Goal: Transaction & Acquisition: Obtain resource

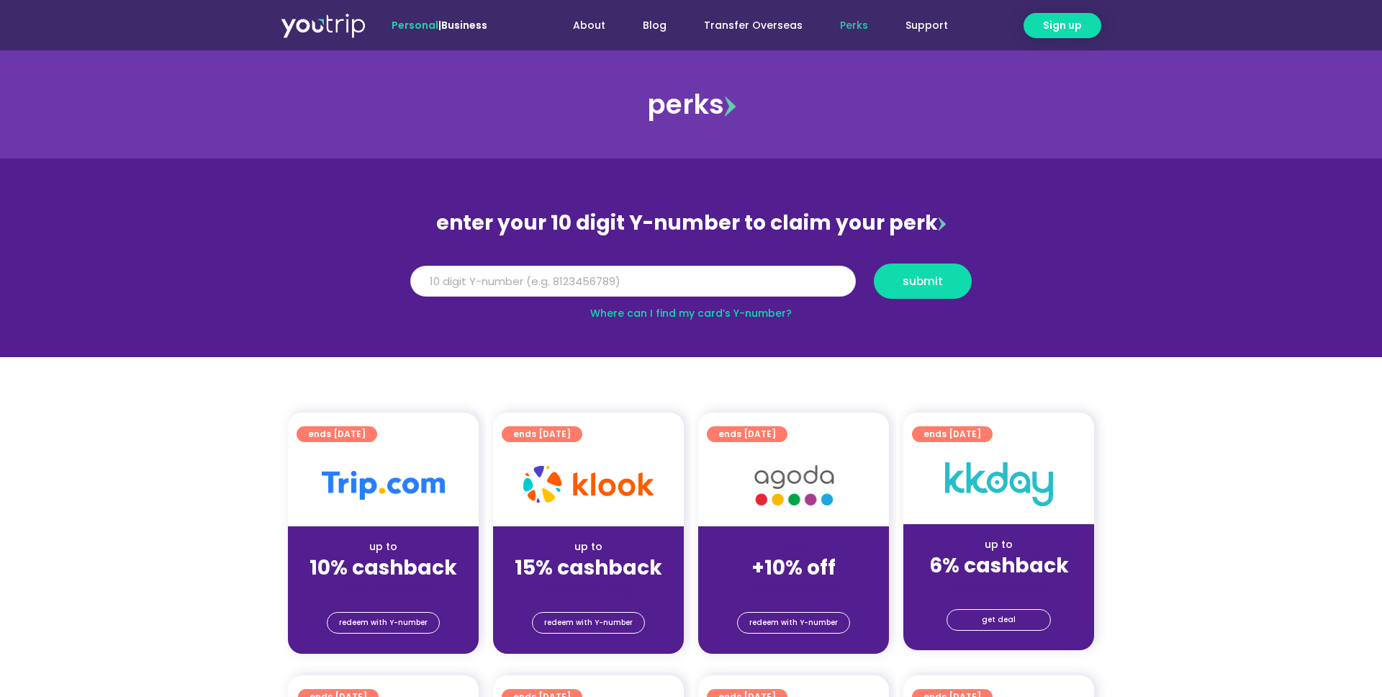
click at [651, 287] on input "Y Number" at bounding box center [632, 282] width 445 height 32
type input "8989898989"
click at [925, 282] on span "submit" at bounding box center [922, 281] width 40 height 11
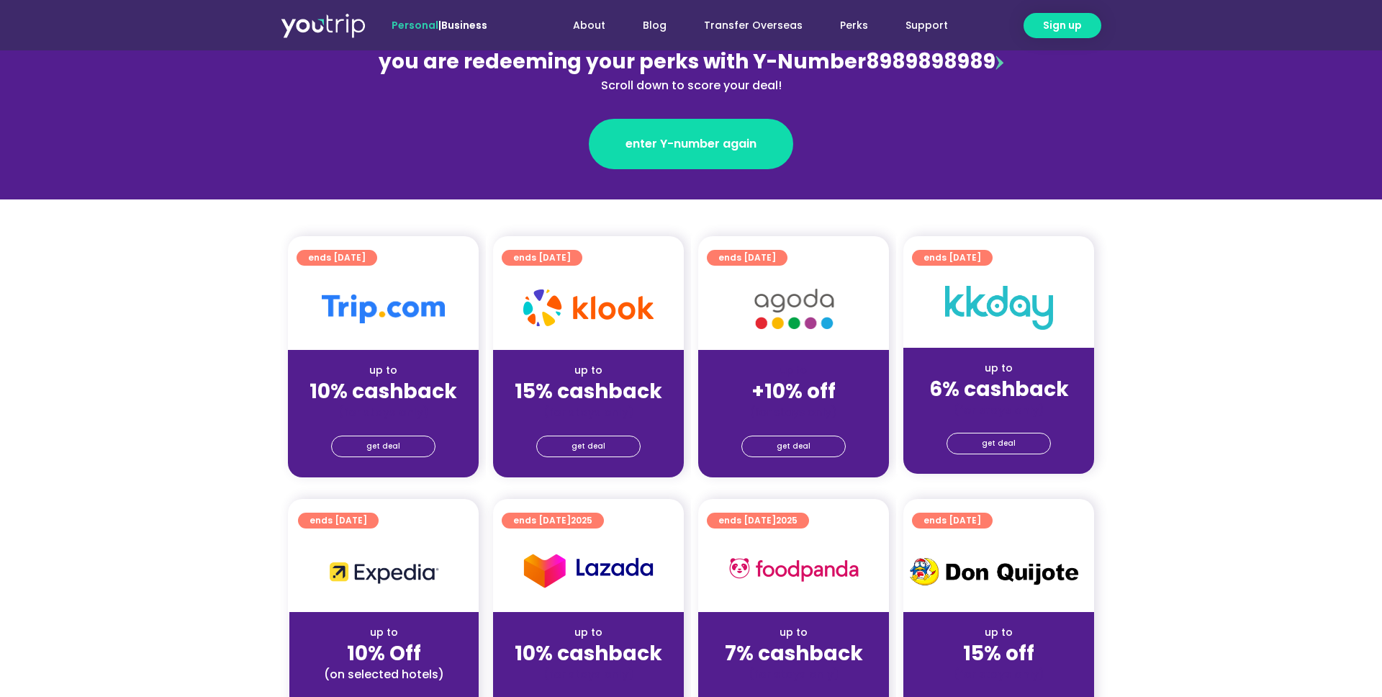
scroll to position [217, 0]
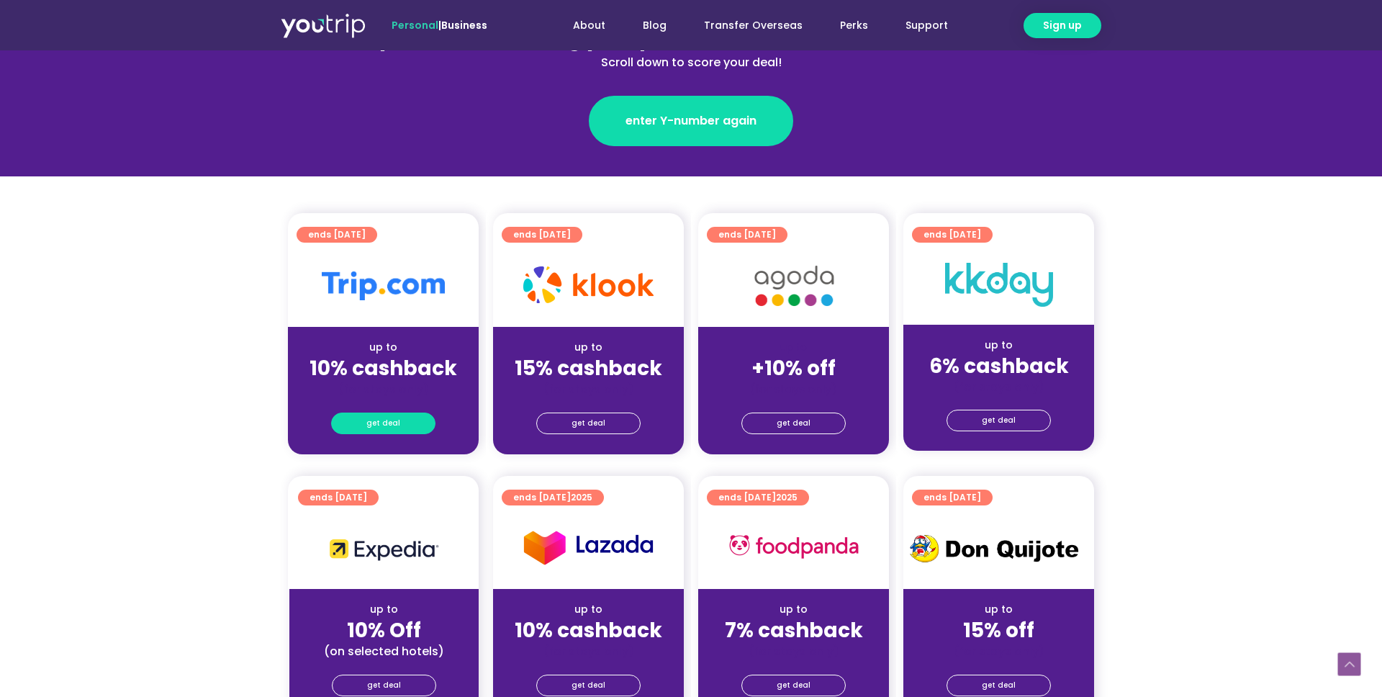
click at [389, 425] on span "get deal" at bounding box center [383, 423] width 34 height 20
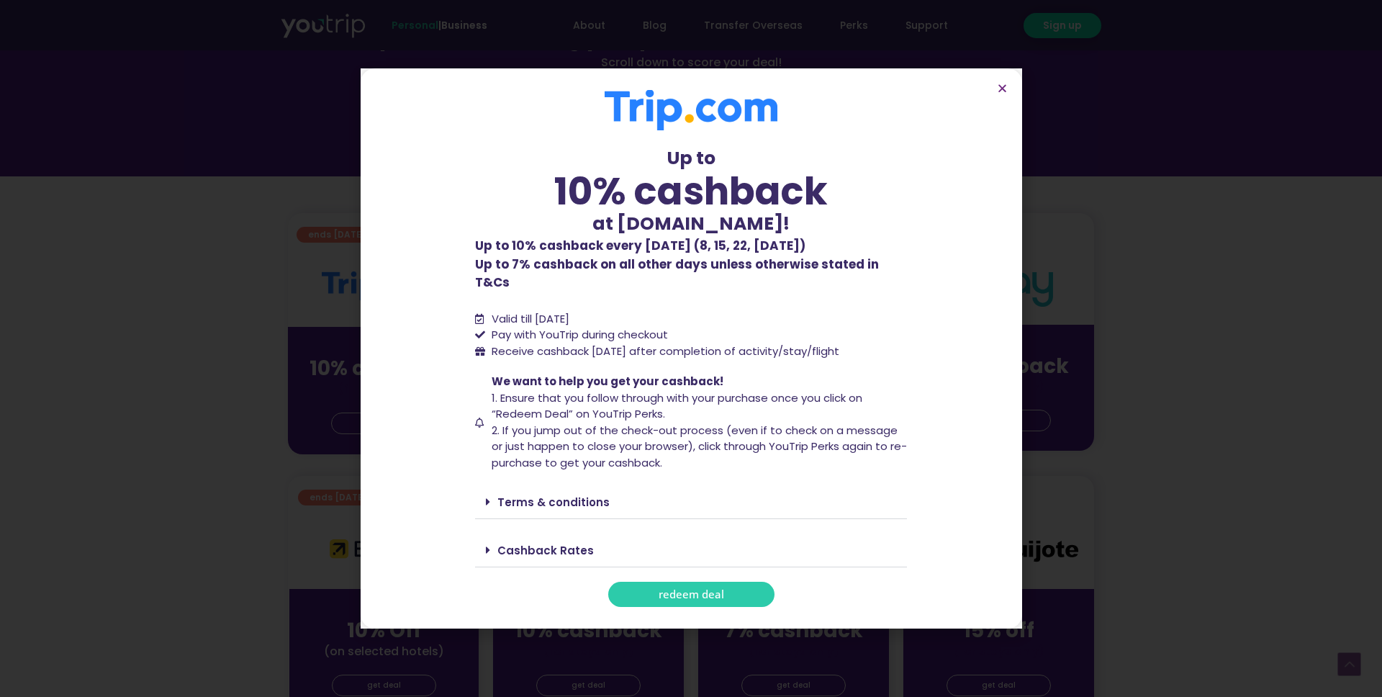
click at [681, 589] on span "redeem deal" at bounding box center [690, 594] width 65 height 11
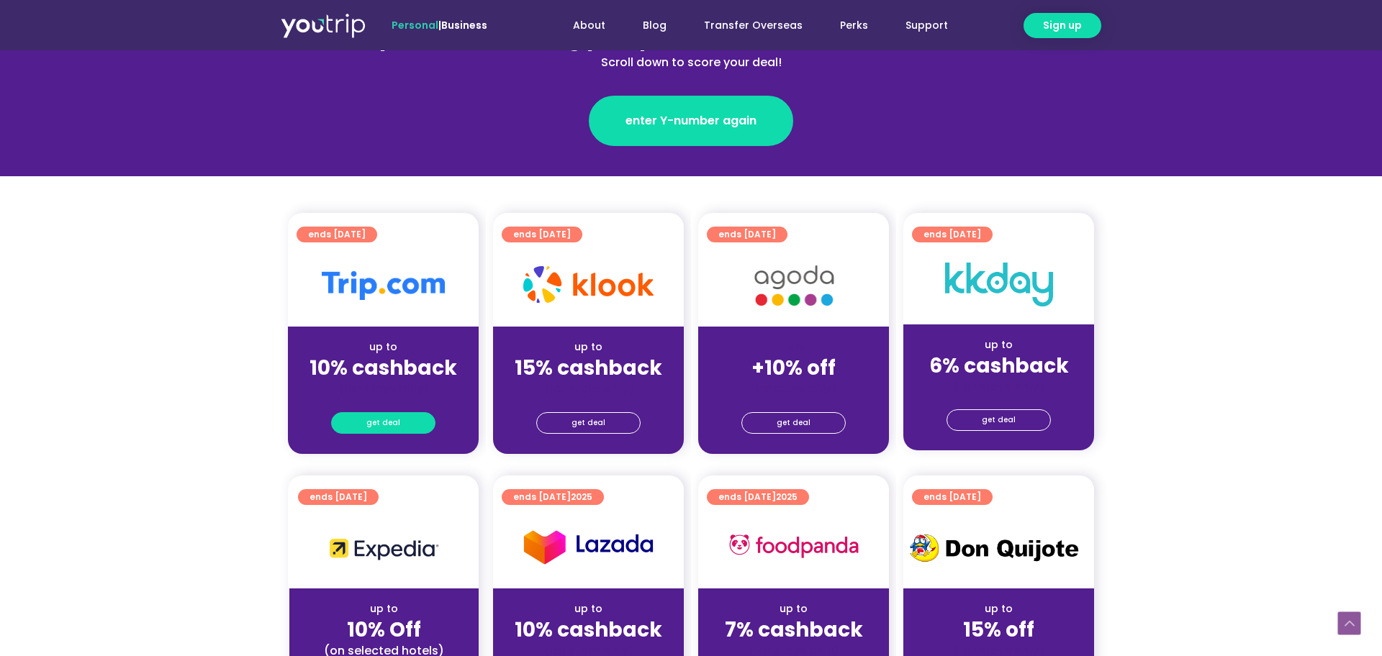
click at [389, 425] on span "get deal" at bounding box center [383, 423] width 34 height 20
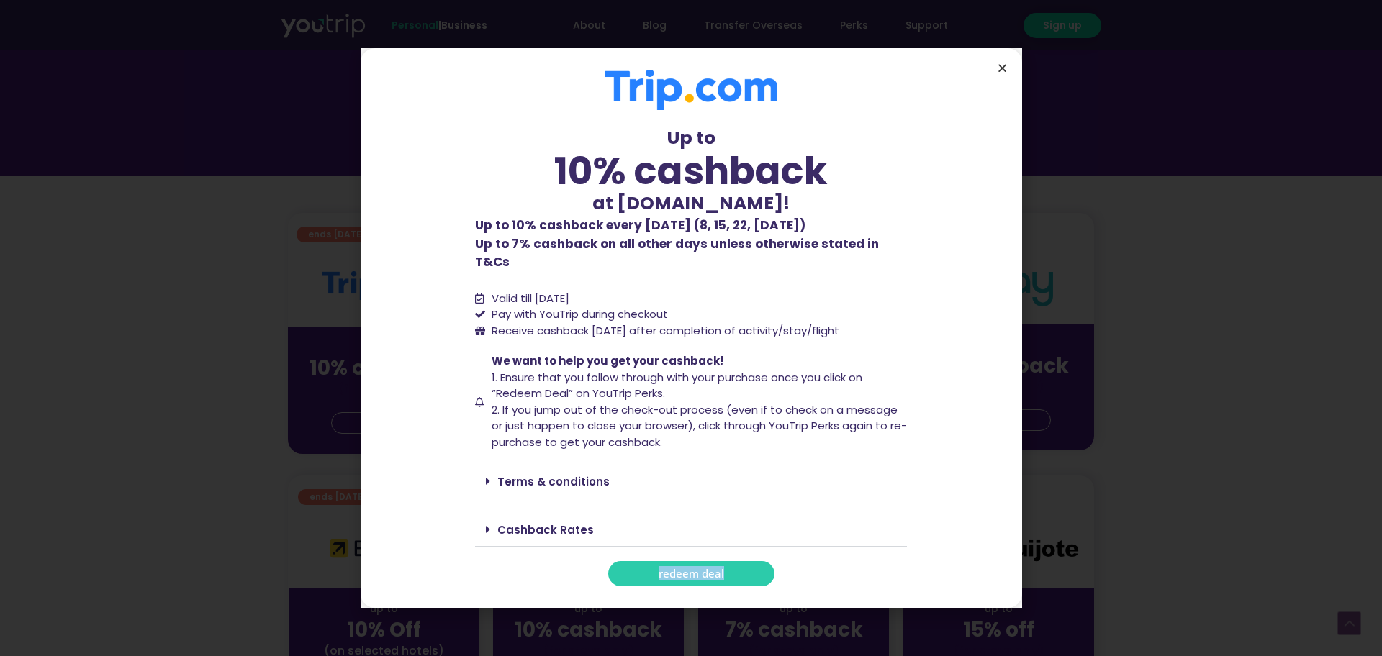
click at [999, 73] on icon "Close" at bounding box center [1002, 68] width 11 height 11
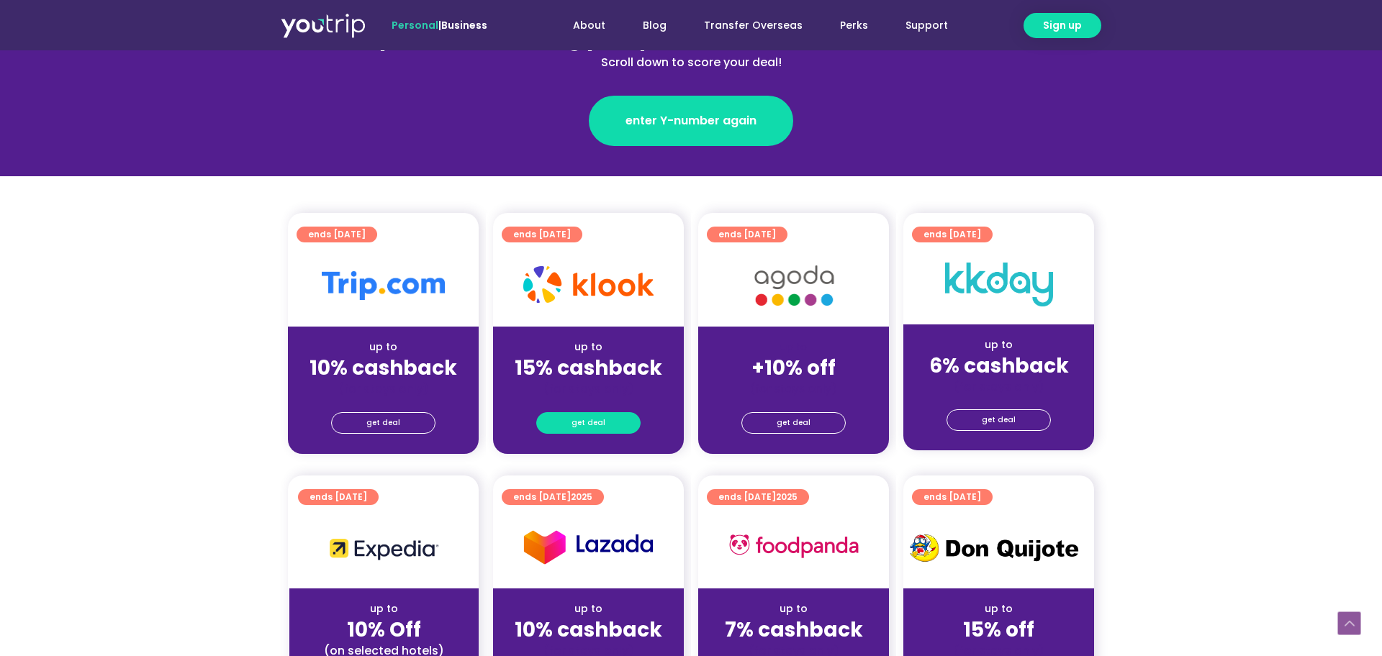
click at [597, 424] on span "get deal" at bounding box center [588, 423] width 34 height 20
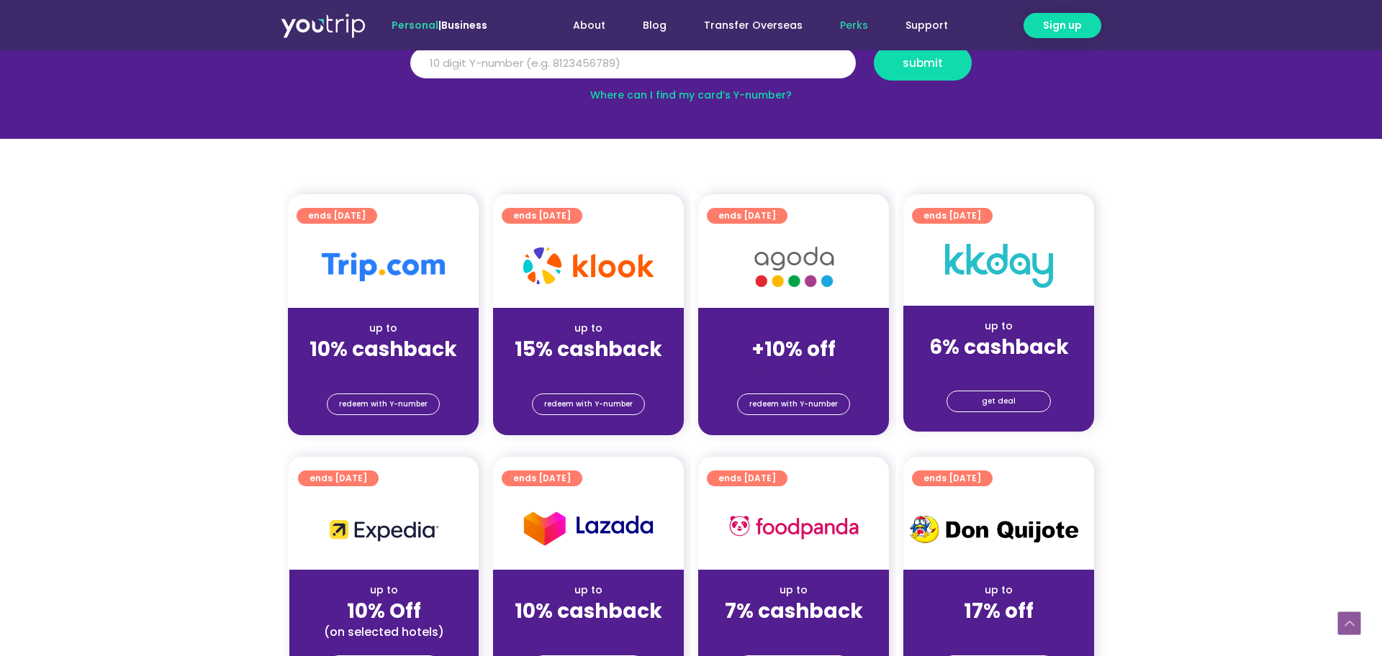
scroll to position [257, 0]
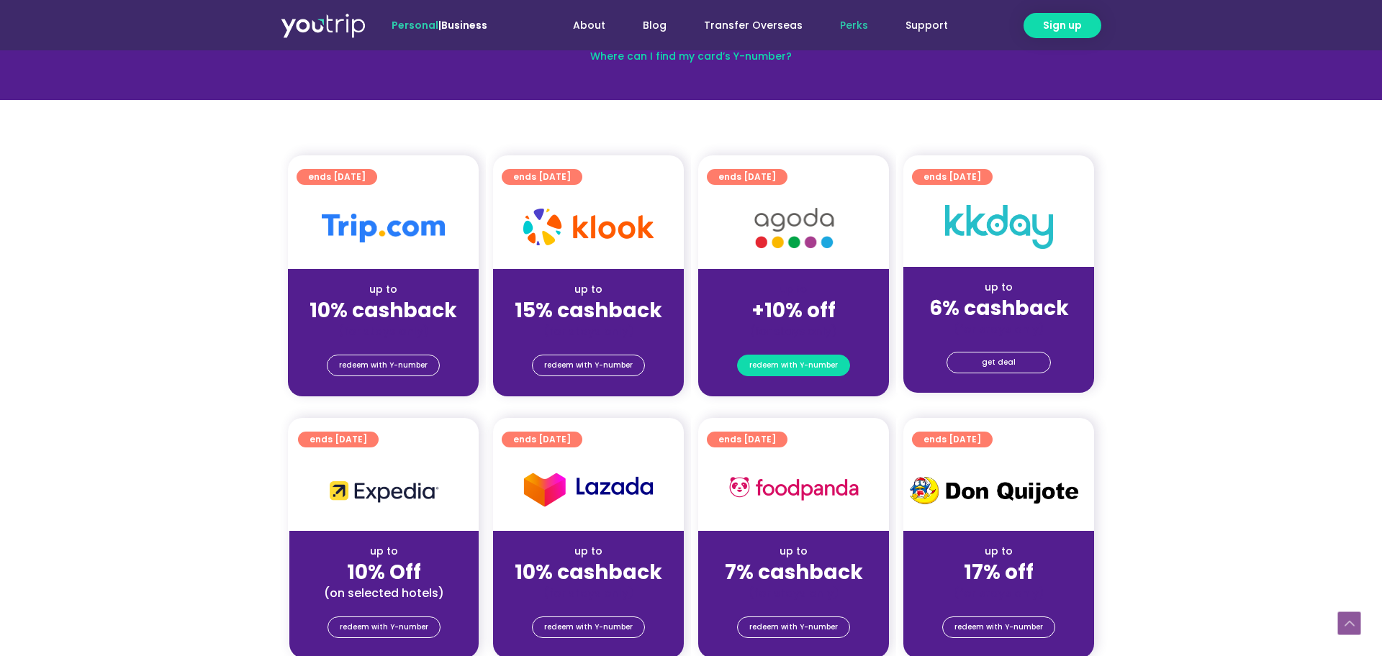
click at [783, 371] on span "redeem with Y-number" at bounding box center [793, 365] width 89 height 20
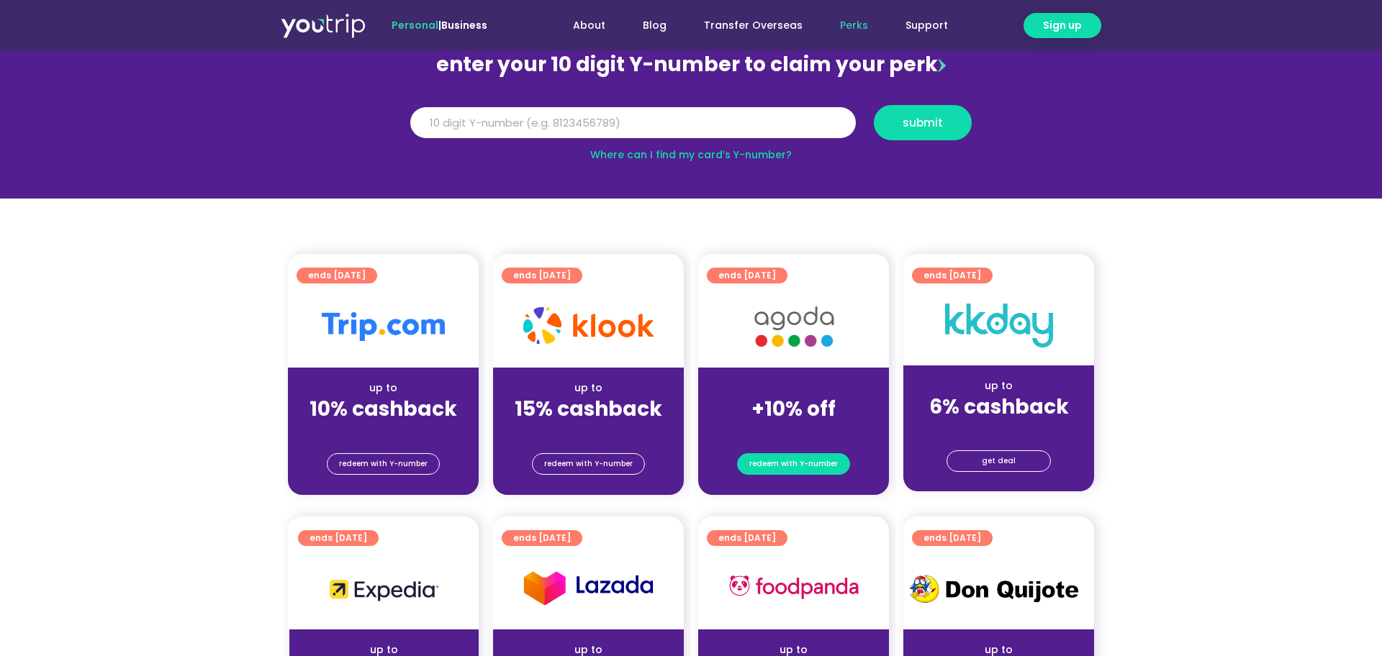
click at [795, 470] on span "redeem with Y-number" at bounding box center [793, 464] width 89 height 20
click at [671, 120] on input "Y Number" at bounding box center [632, 123] width 445 height 32
